Goal: Communication & Community: Answer question/provide support

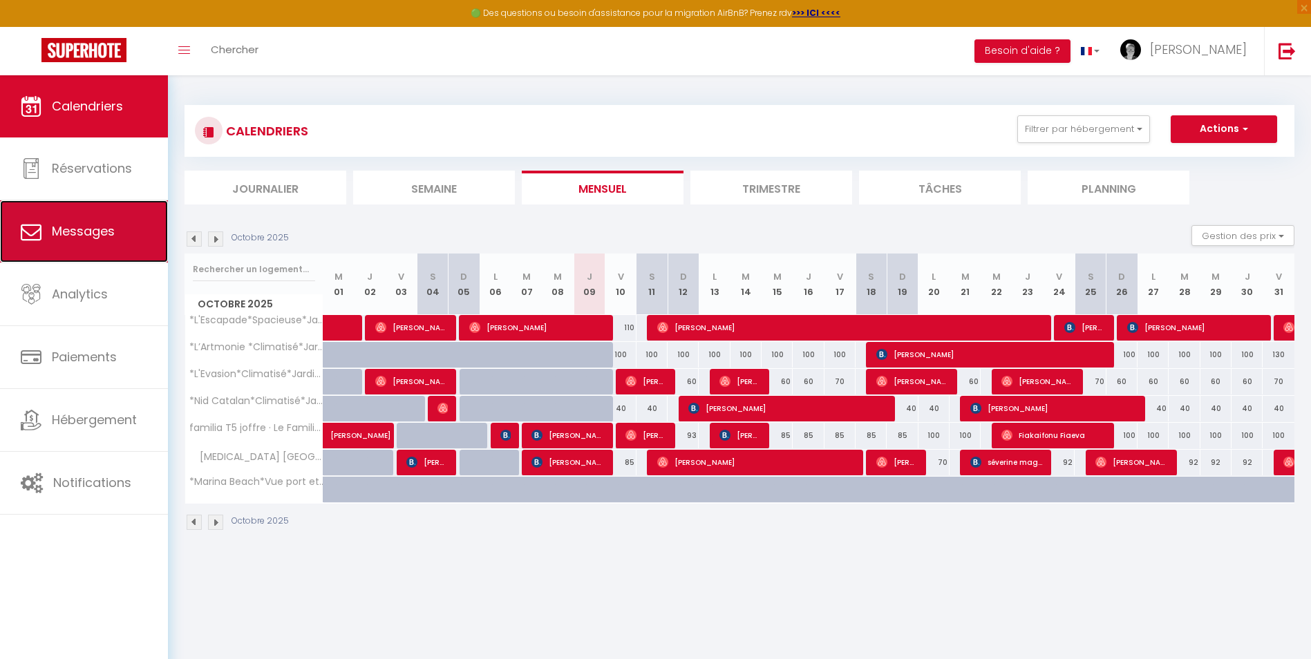
click at [88, 241] on link "Messages" at bounding box center [84, 231] width 168 height 62
select select "message"
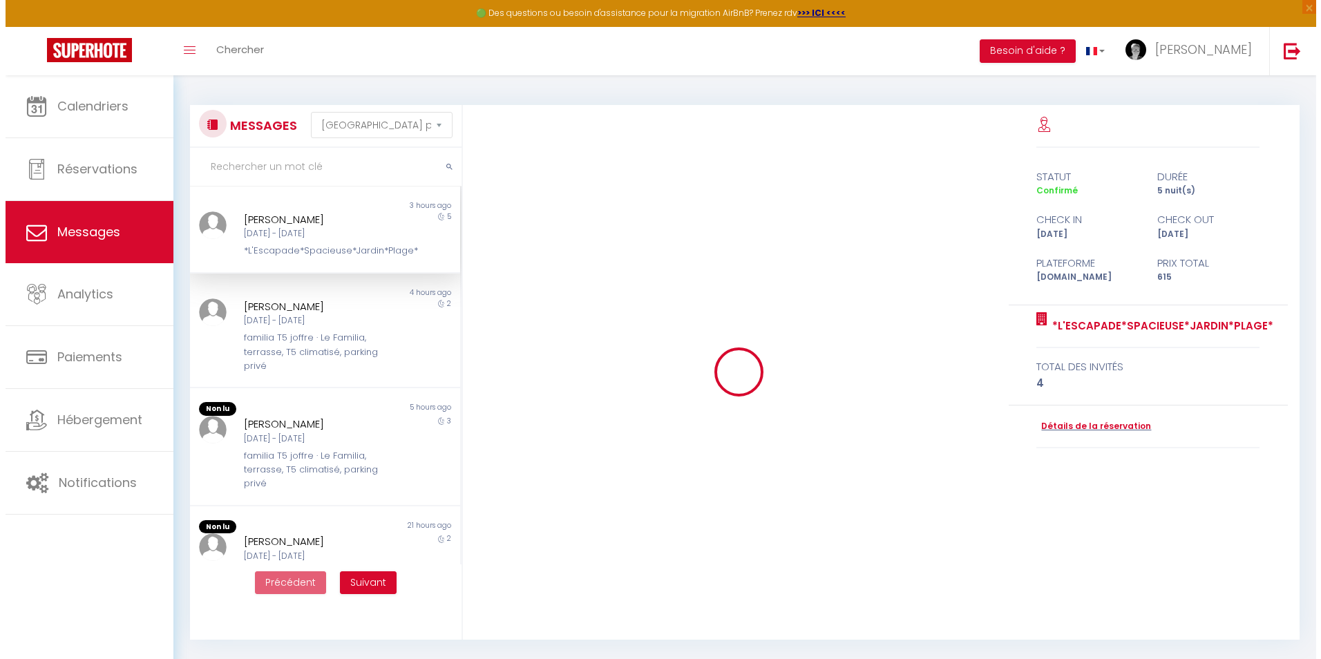
scroll to position [3466, 0]
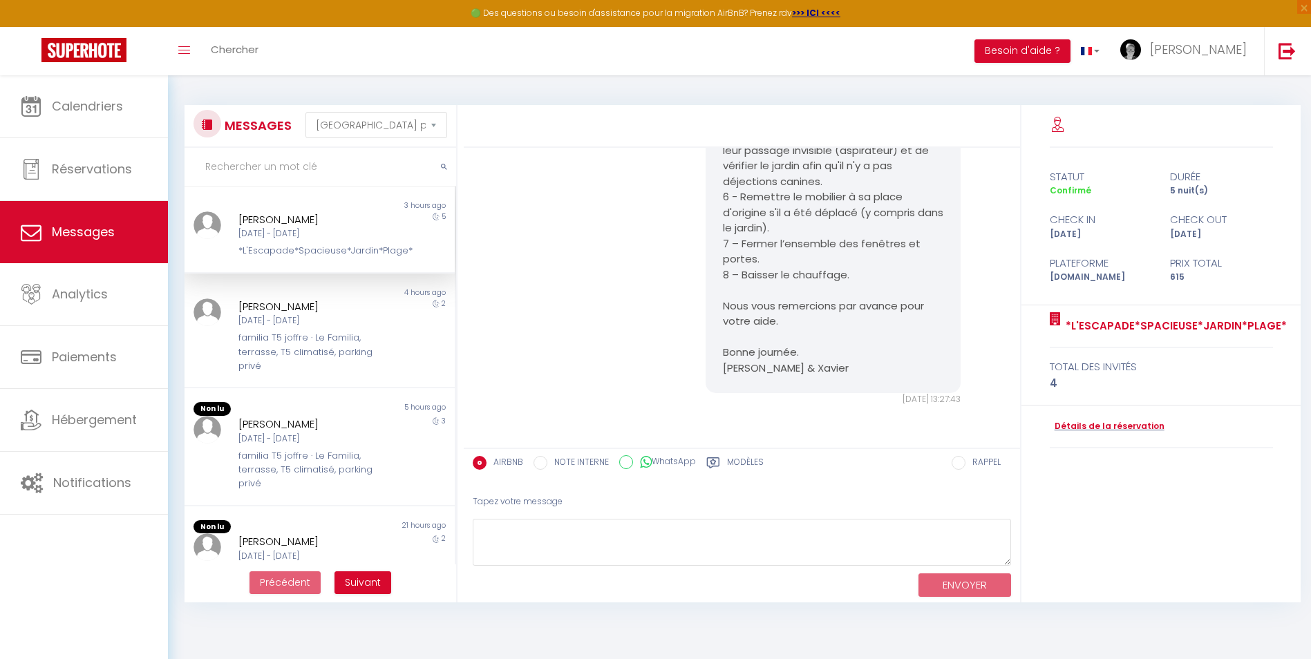
click at [334, 243] on div "[PERSON_NAME] [DATE] - [DATE] *L'Escapade*Spacieuse*Jardin*Plage*" at bounding box center [308, 234] width 158 height 47
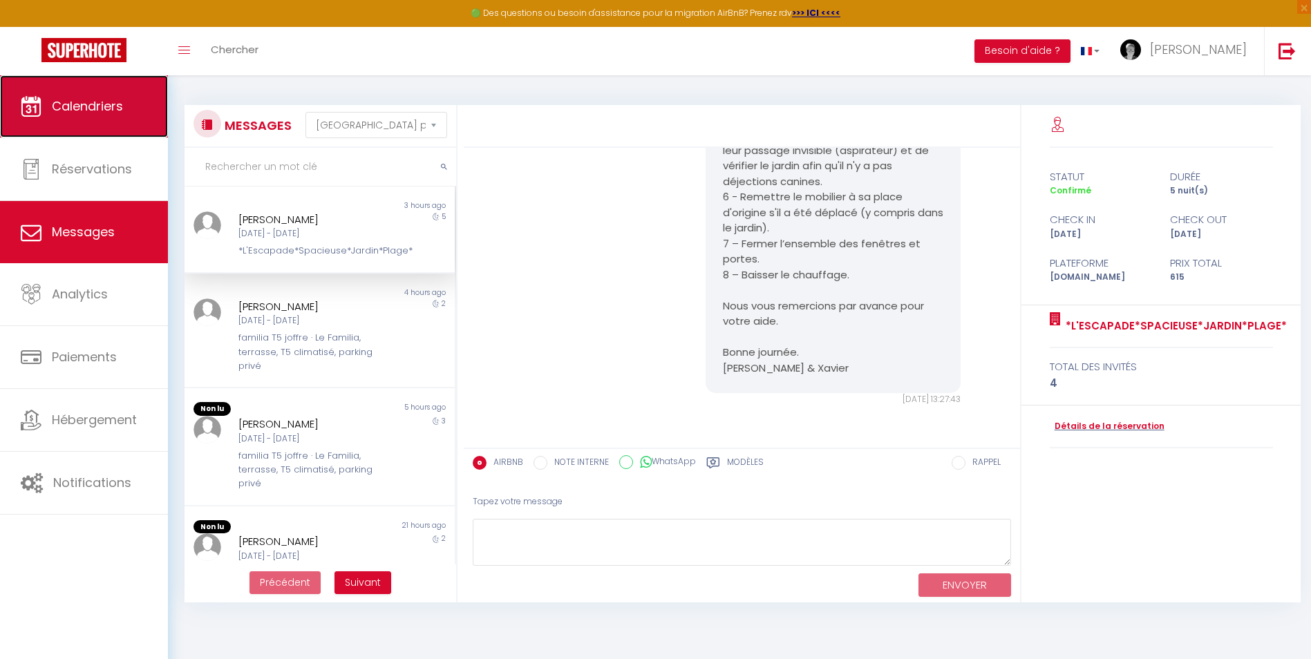
click at [108, 102] on span "Calendriers" at bounding box center [87, 105] width 71 height 17
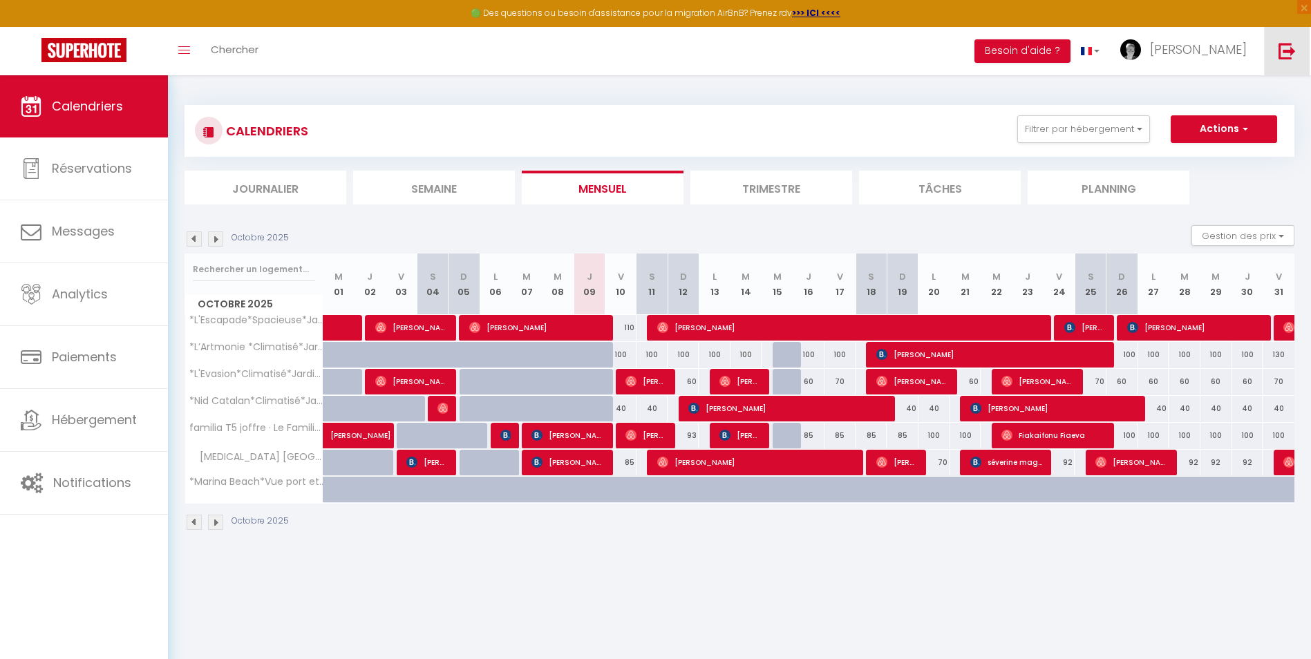
click at [1278, 50] on link at bounding box center [1287, 51] width 46 height 48
